Goal: Task Accomplishment & Management: Manage account settings

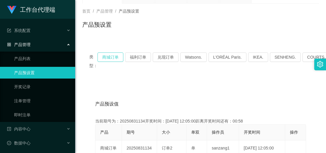
click at [110, 53] on button "商城订单" at bounding box center [111, 57] width 26 height 9
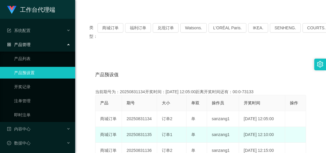
copy td "135"
drag, startPoint x: 149, startPoint y: 135, endPoint x: 145, endPoint y: 135, distance: 4.7
click at [145, 135] on td "20250831135" at bounding box center [139, 135] width 35 height 16
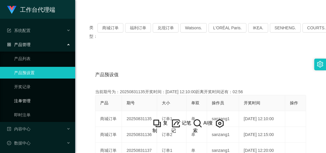
scroll to position [30, 0]
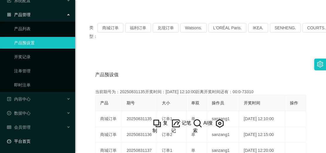
click at [36, 142] on link "平台首页" at bounding box center [38, 142] width 63 height 12
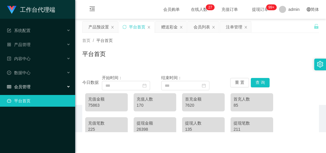
click at [27, 88] on span "会员管理" at bounding box center [18, 87] width 23 height 5
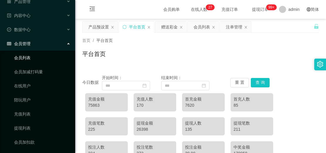
scroll to position [72, 0]
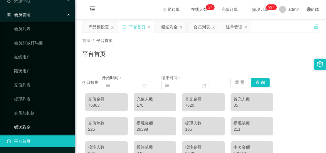
click at [31, 123] on link "赠送彩金" at bounding box center [42, 128] width 56 height 12
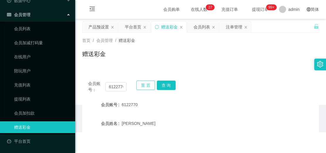
click at [140, 85] on button "重 置" at bounding box center [145, 85] width 19 height 9
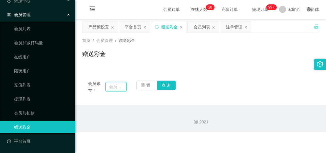
click at [120, 86] on input "text" at bounding box center [115, 86] width 21 height 9
paste input "NWH5151"
type input "NWH5151"
click at [162, 82] on button "查 询" at bounding box center [166, 85] width 19 height 9
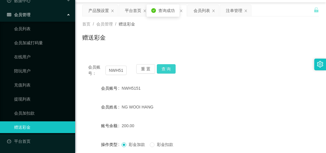
scroll to position [59, 0]
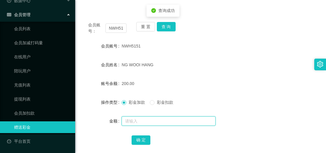
click at [146, 122] on input "text" at bounding box center [169, 121] width 94 height 9
type input "2"
type input "2600"
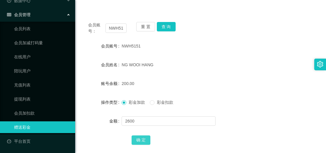
click at [144, 142] on button "确 定" at bounding box center [141, 140] width 19 height 9
